Goal: Communication & Community: Answer question/provide support

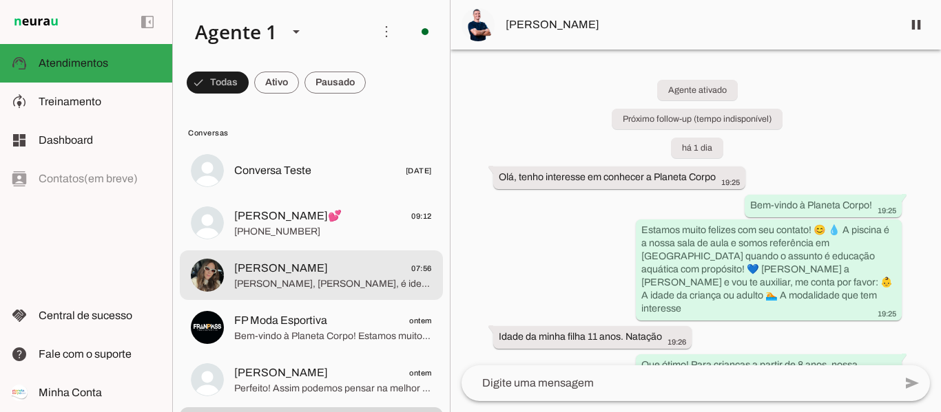
click at [332, 280] on span "[PERSON_NAME], [PERSON_NAME], é ideal que um adulto acompanhe cada bebê na pisc…" at bounding box center [333, 284] width 198 height 14
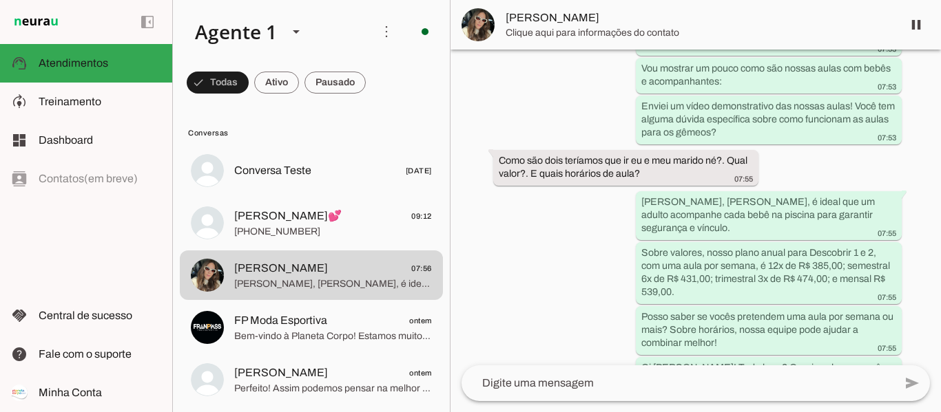
scroll to position [733, 0]
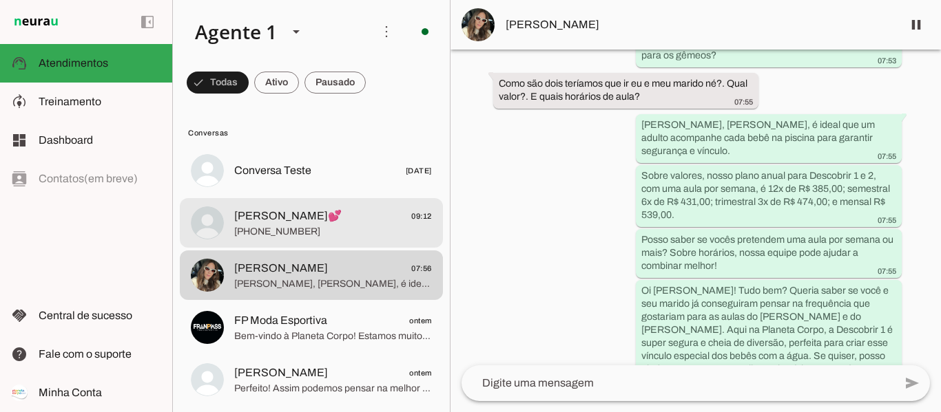
click at [311, 231] on span "[PHONE_NUMBER]" at bounding box center [333, 232] width 198 height 14
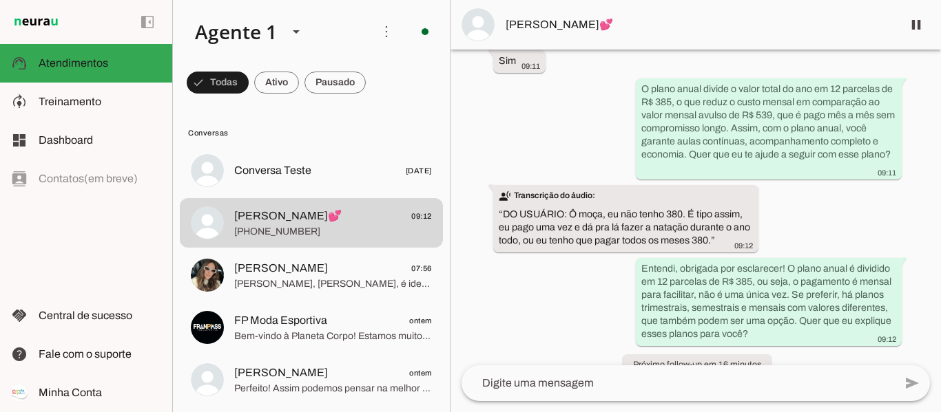
scroll to position [2026, 0]
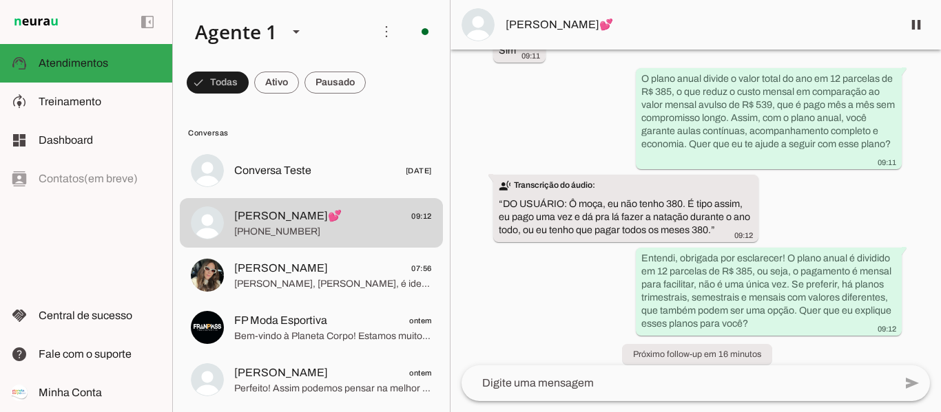
click at [536, 23] on span "[PERSON_NAME]💕" at bounding box center [698, 25] width 386 height 17
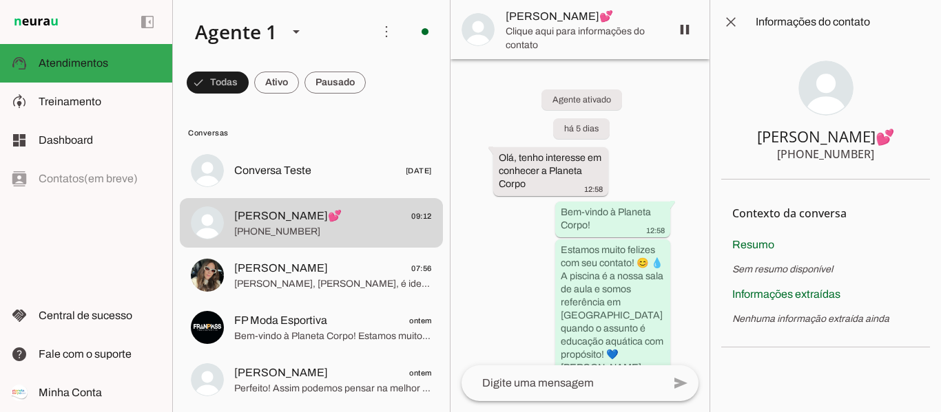
drag, startPoint x: 762, startPoint y: 130, endPoint x: 870, endPoint y: 149, distance: 110.5
click at [870, 149] on section "[PERSON_NAME]💕 [PHONE_NUMBER]" at bounding box center [825, 112] width 209 height 136
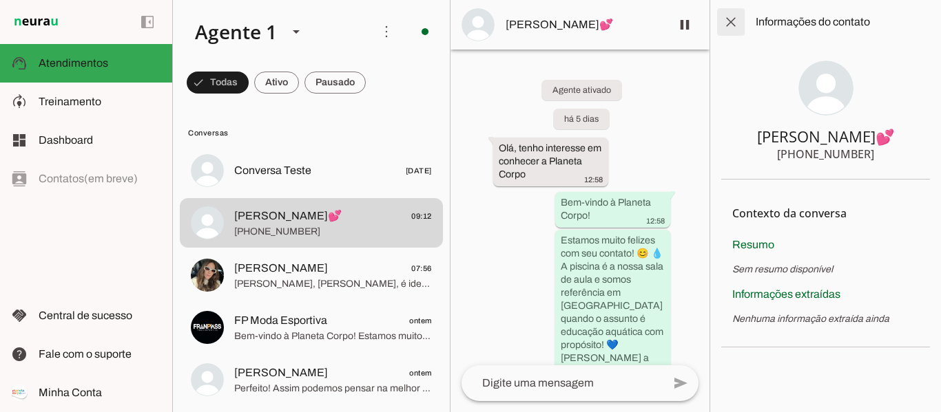
click at [733, 19] on span at bounding box center [730, 22] width 33 height 33
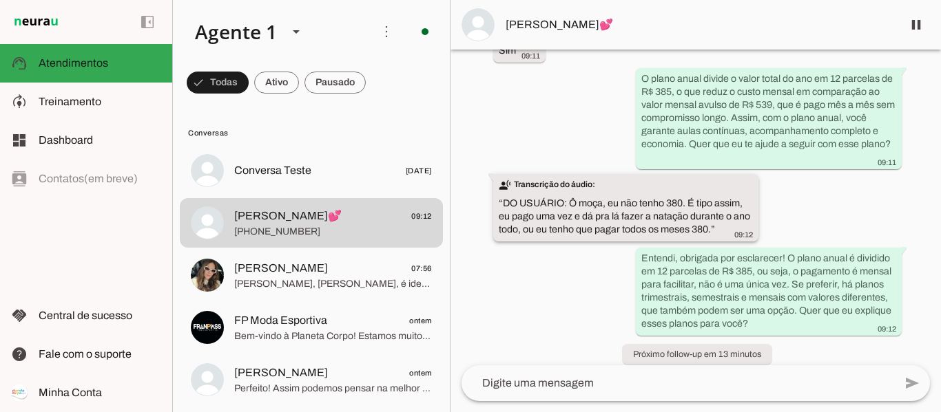
scroll to position [1751, 0]
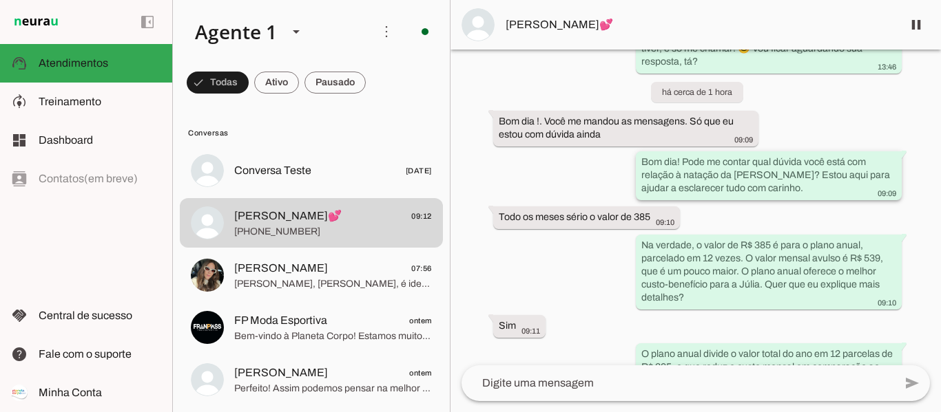
click at [0, 0] on slot "Bom dia! Pode me contar qual dúvida você está com relação à natação da [PERSON_…" at bounding box center [0, 0] width 0 height 0
click at [620, 231] on div "Agente ativado há 5 dias Olá, tenho interesse em conhecer a Planeta Corpo 12:58…" at bounding box center [695, 208] width 490 height 316
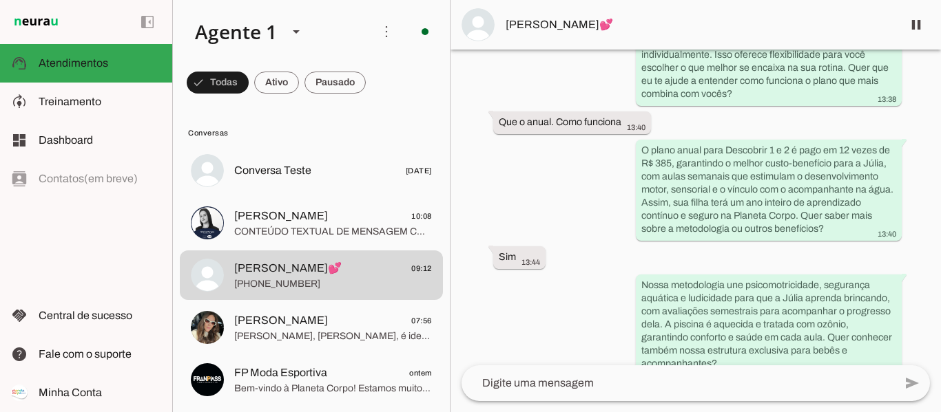
scroll to position [1033, 0]
